Goal: Transaction & Acquisition: Subscribe to service/newsletter

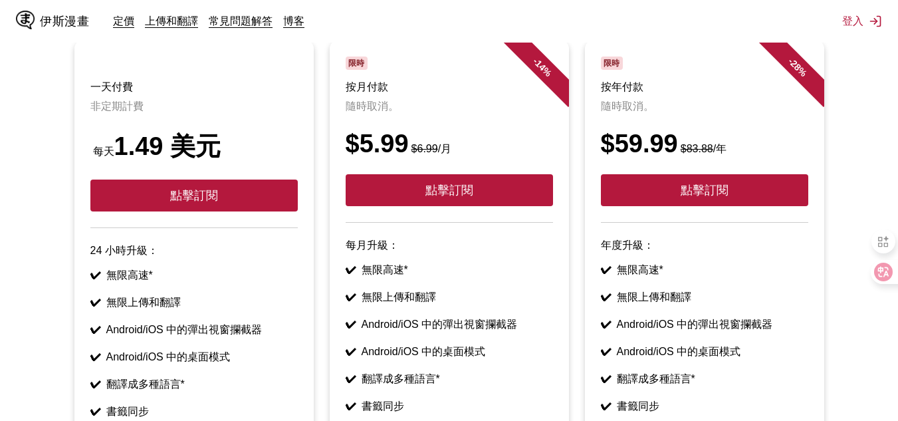
scroll to position [203, 0]
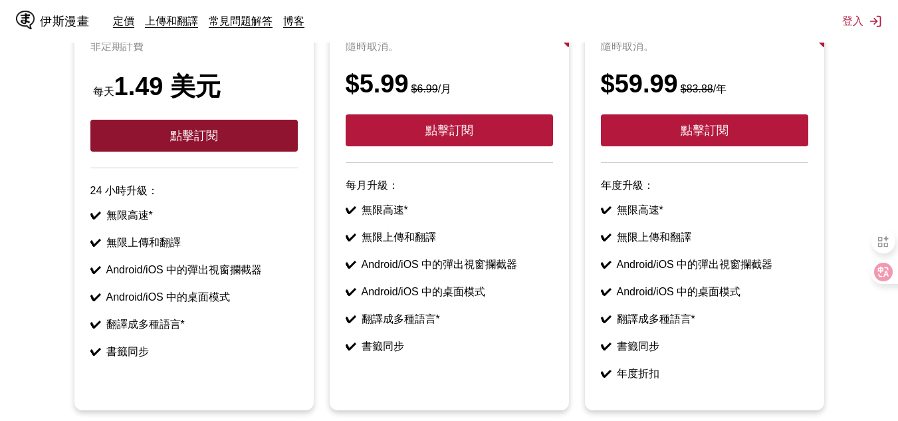
click at [294, 150] on button "點擊訂閱" at bounding box center [193, 136] width 207 height 32
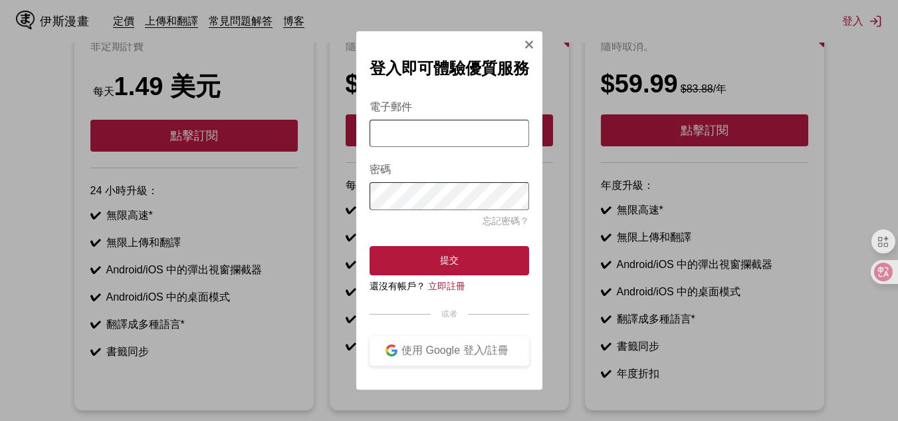
click at [535, 42] on div "登入即可體驗優質服務 電子郵件 密碼 忘記密碼？ 提交 還沒有帳戶？ 立即註冊 或者 使用 Google 登入/註冊" at bounding box center [449, 210] width 186 height 358
click at [526, 43] on img "登入模式" at bounding box center [529, 44] width 11 height 11
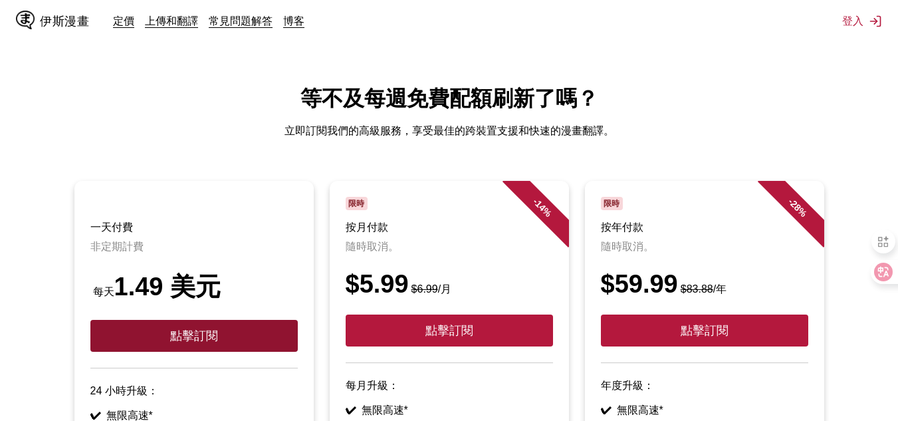
scroll to position [0, 0]
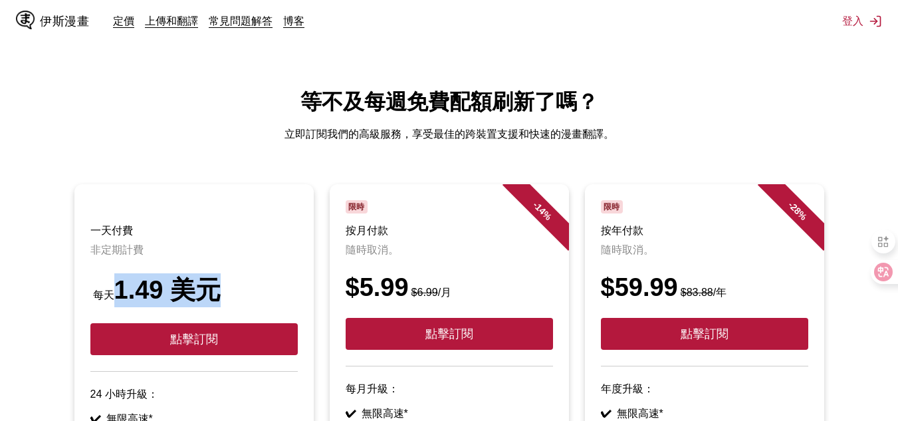
drag, startPoint x: 230, startPoint y: 294, endPoint x: 112, endPoint y: 300, distance: 117.8
click at [112, 300] on div "每天 1.49 美元" at bounding box center [193, 290] width 207 height 34
copy font "1.49 美元"
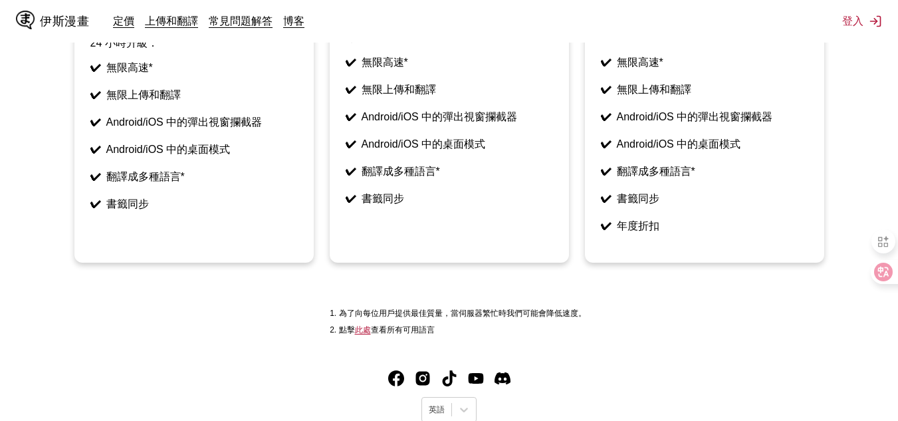
scroll to position [162, 0]
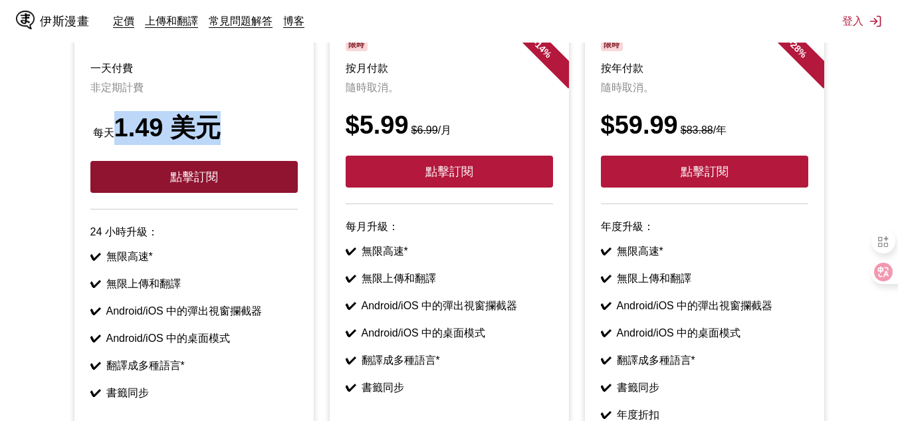
click at [269, 184] on button "點擊訂閱" at bounding box center [193, 177] width 207 height 32
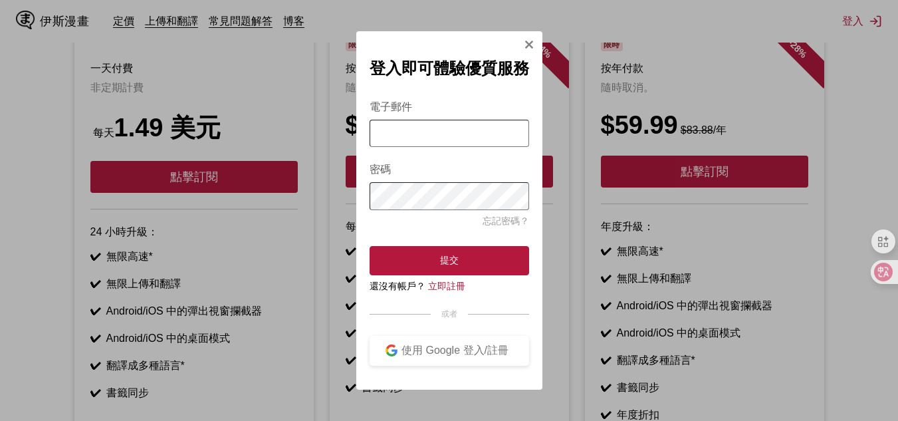
click at [441, 130] on input "電子郵件" at bounding box center [450, 133] width 160 height 27
click at [457, 356] on font "使用 Google 登入/註冊" at bounding box center [454, 349] width 107 height 11
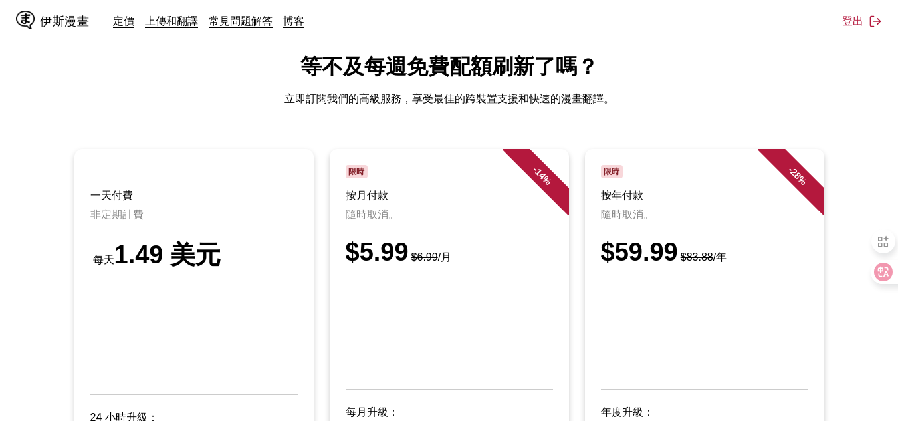
scroll to position [0, 0]
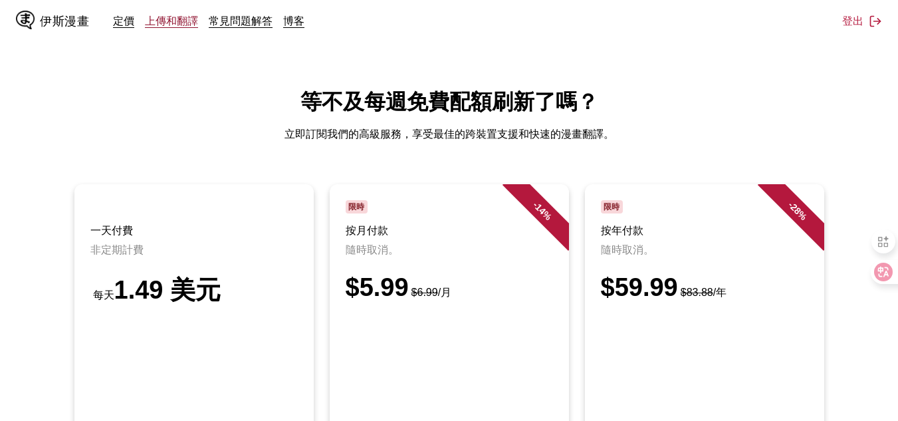
click at [177, 26] on font "上傳和翻譯" at bounding box center [171, 20] width 53 height 13
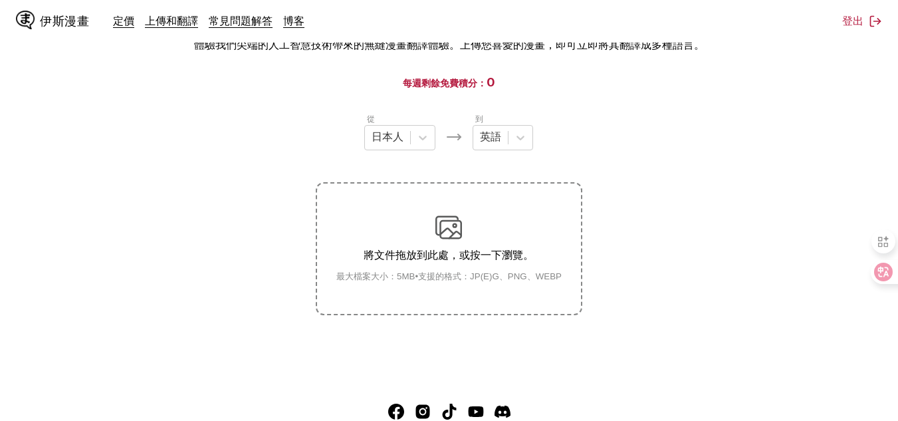
scroll to position [66, 0]
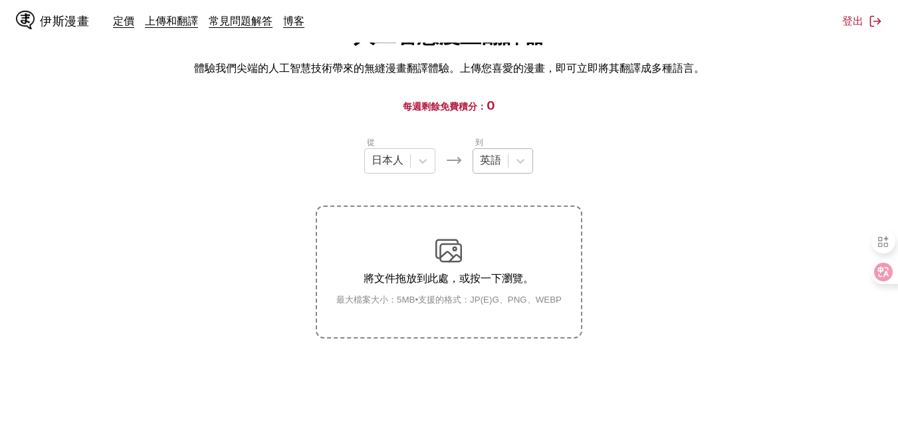
click at [497, 161] on div at bounding box center [490, 161] width 21 height 15
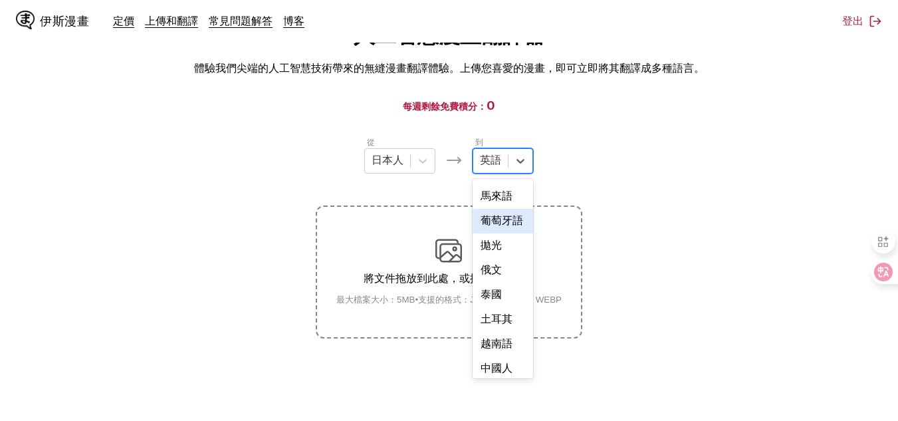
scroll to position [306, 0]
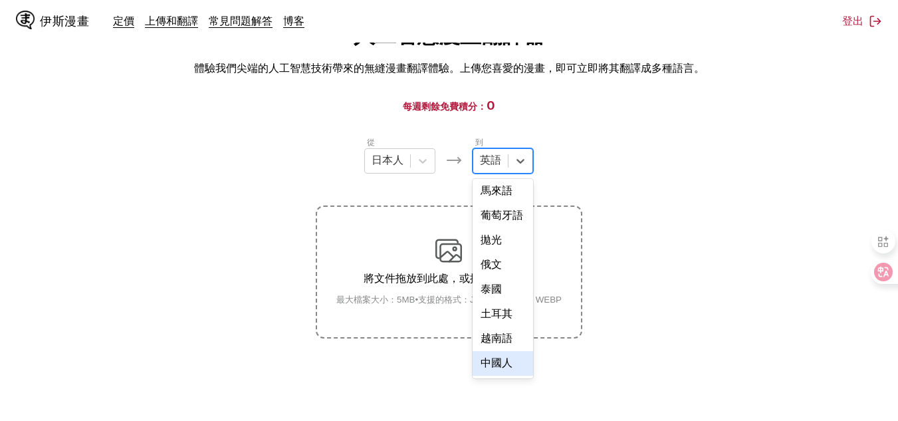
click at [496, 374] on div "中國人" at bounding box center [503, 363] width 60 height 25
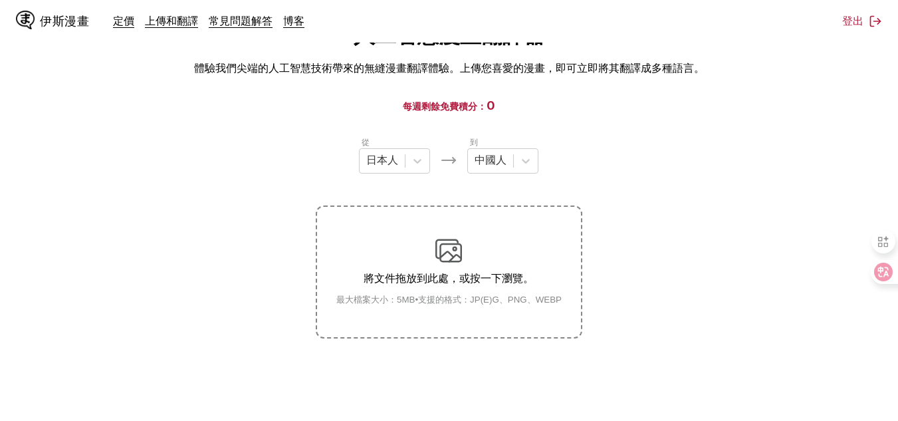
click at [427, 258] on div "將文件拖放到此處，或按一下瀏覽。 最大檔案大小：5MB • 支援的格式：JP(E)G、PNG、WEBP" at bounding box center [449, 271] width 247 height 68
click at [0, 0] on input "將文件拖放到此處，或按一下瀏覽。 最大檔案大小：5MB • 支援的格式：JP(E)G、PNG、WEBP" at bounding box center [0, 0] width 0 height 0
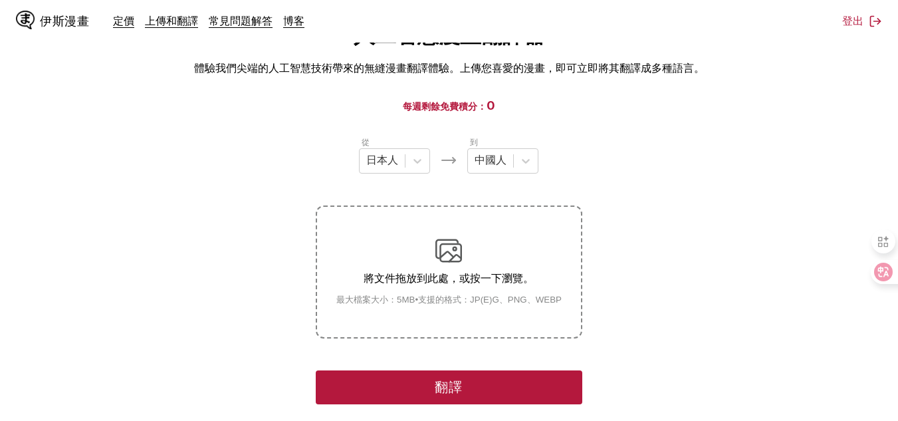
click at [501, 384] on button "翻譯" at bounding box center [449, 387] width 266 height 34
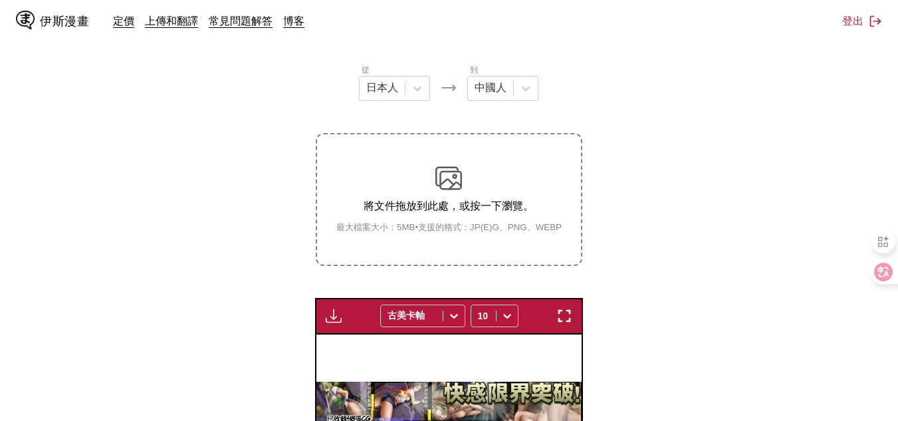
scroll to position [0, 0]
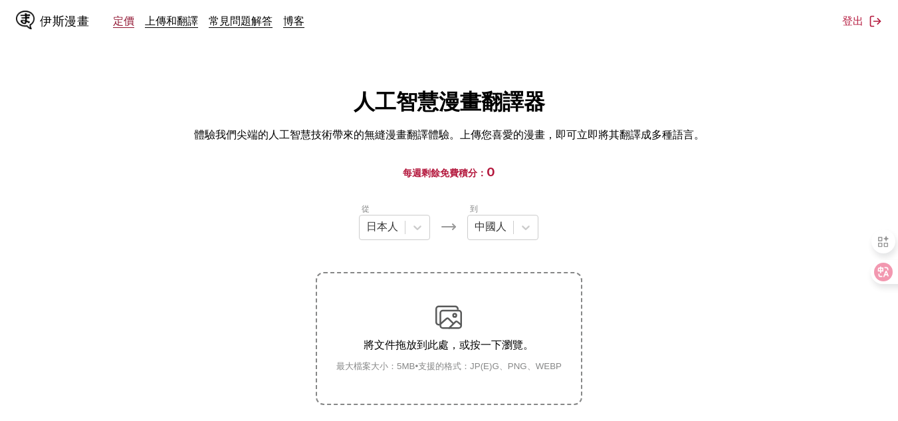
click at [124, 23] on font "定價" at bounding box center [123, 20] width 21 height 13
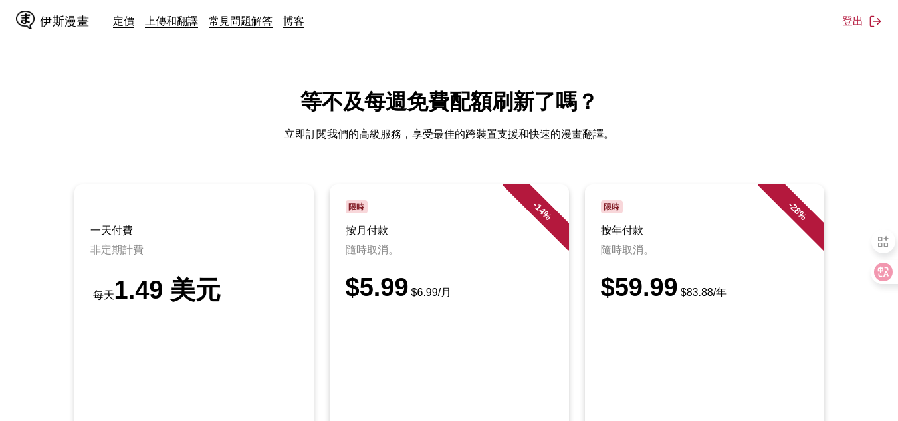
scroll to position [133, 0]
